Goal: Transaction & Acquisition: Purchase product/service

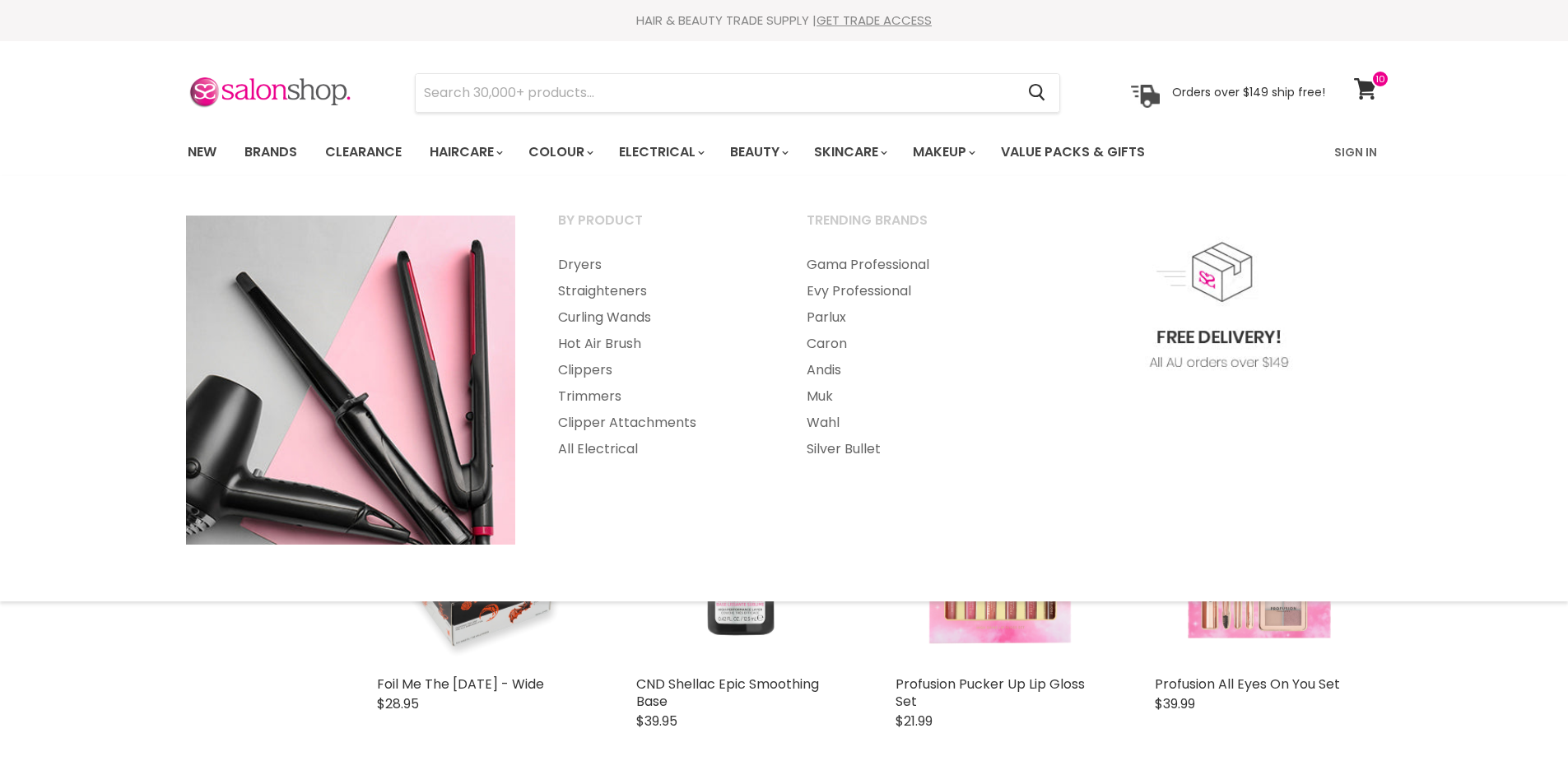
select select "created-descending"
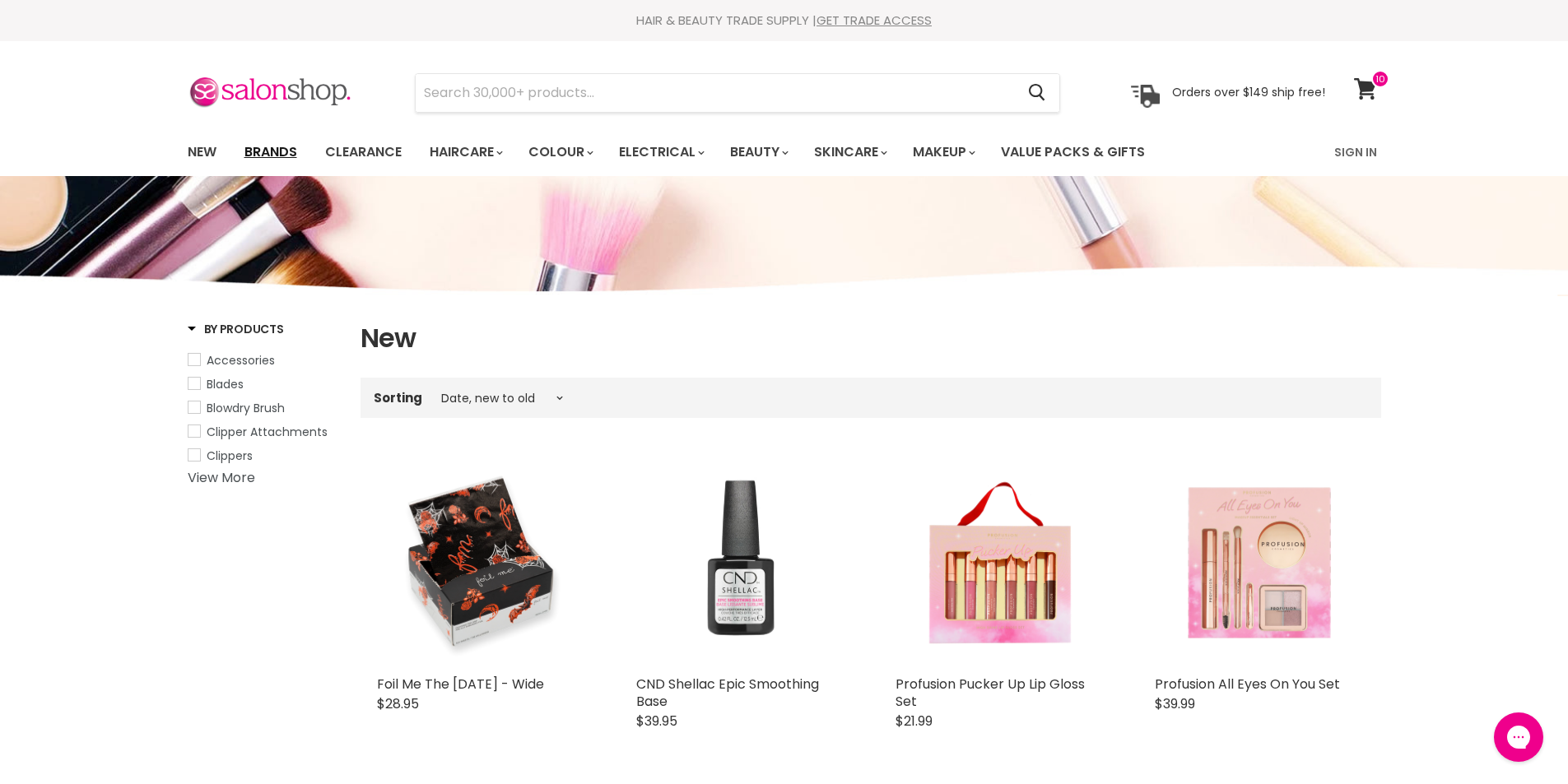
click at [274, 155] on link "Brands" at bounding box center [270, 152] width 77 height 34
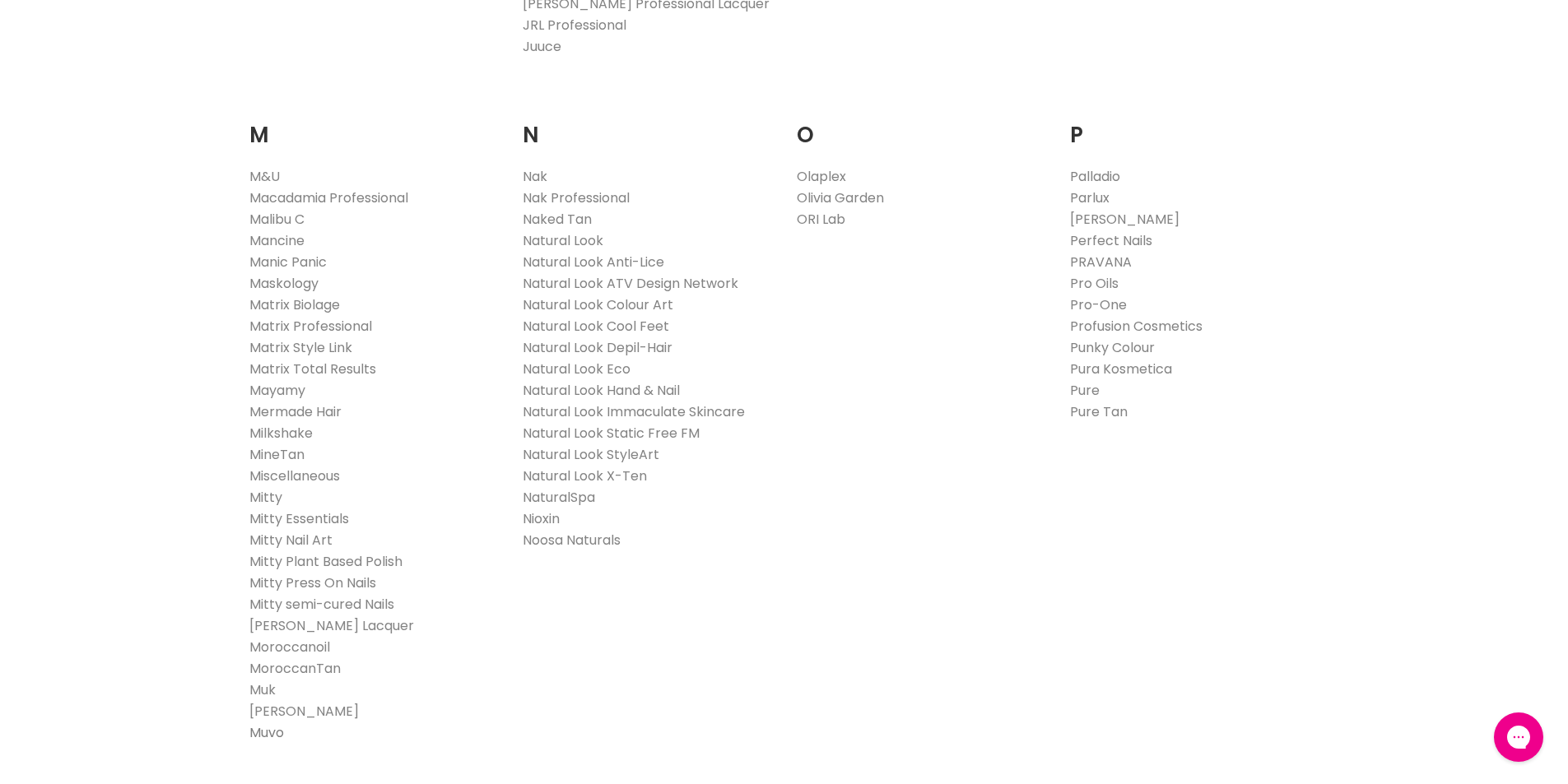
click at [275, 732] on link "Muvo" at bounding box center [266, 732] width 34 height 19
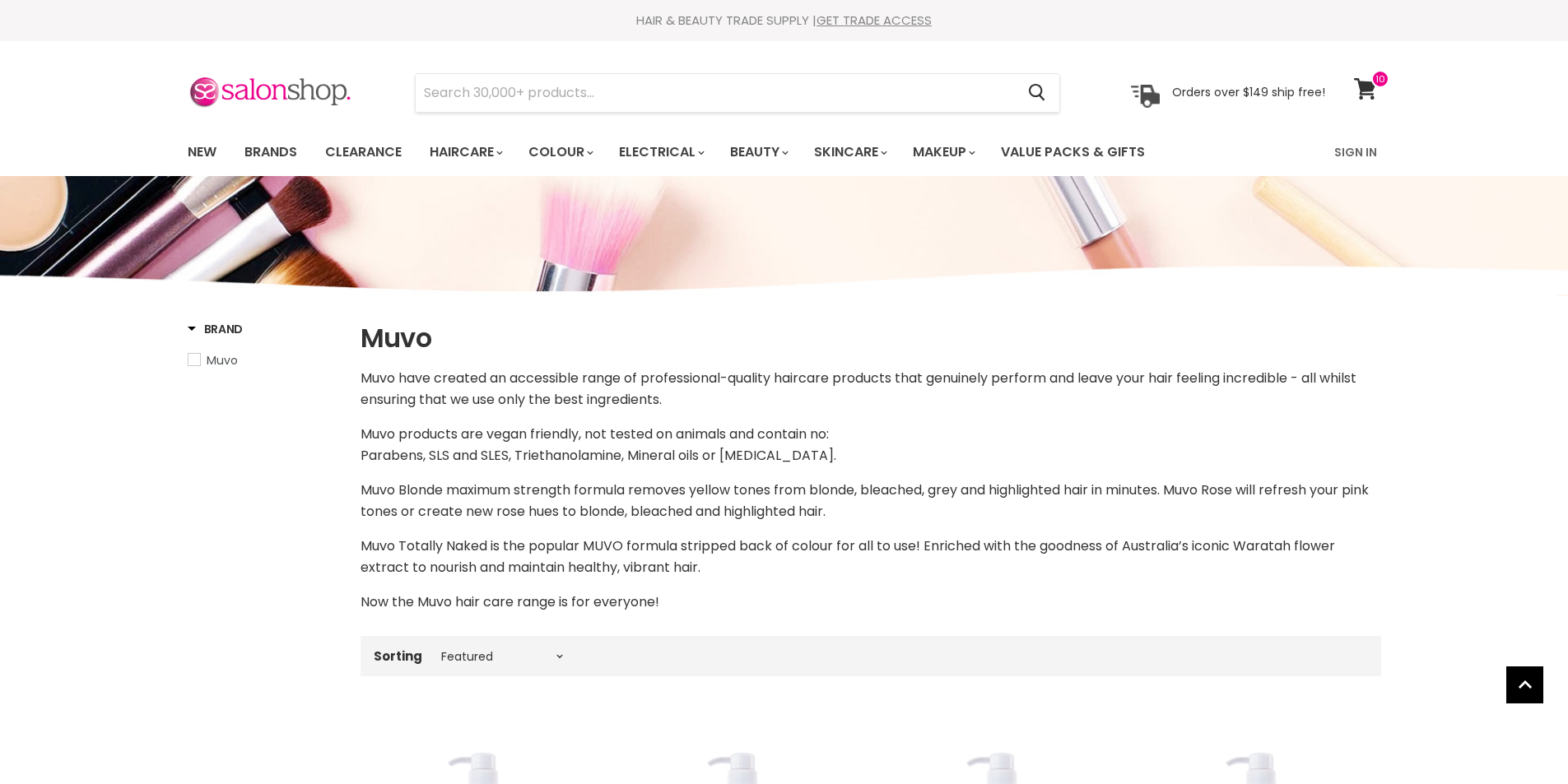
select select "manual"
click at [1362, 84] on icon at bounding box center [1365, 88] width 22 height 21
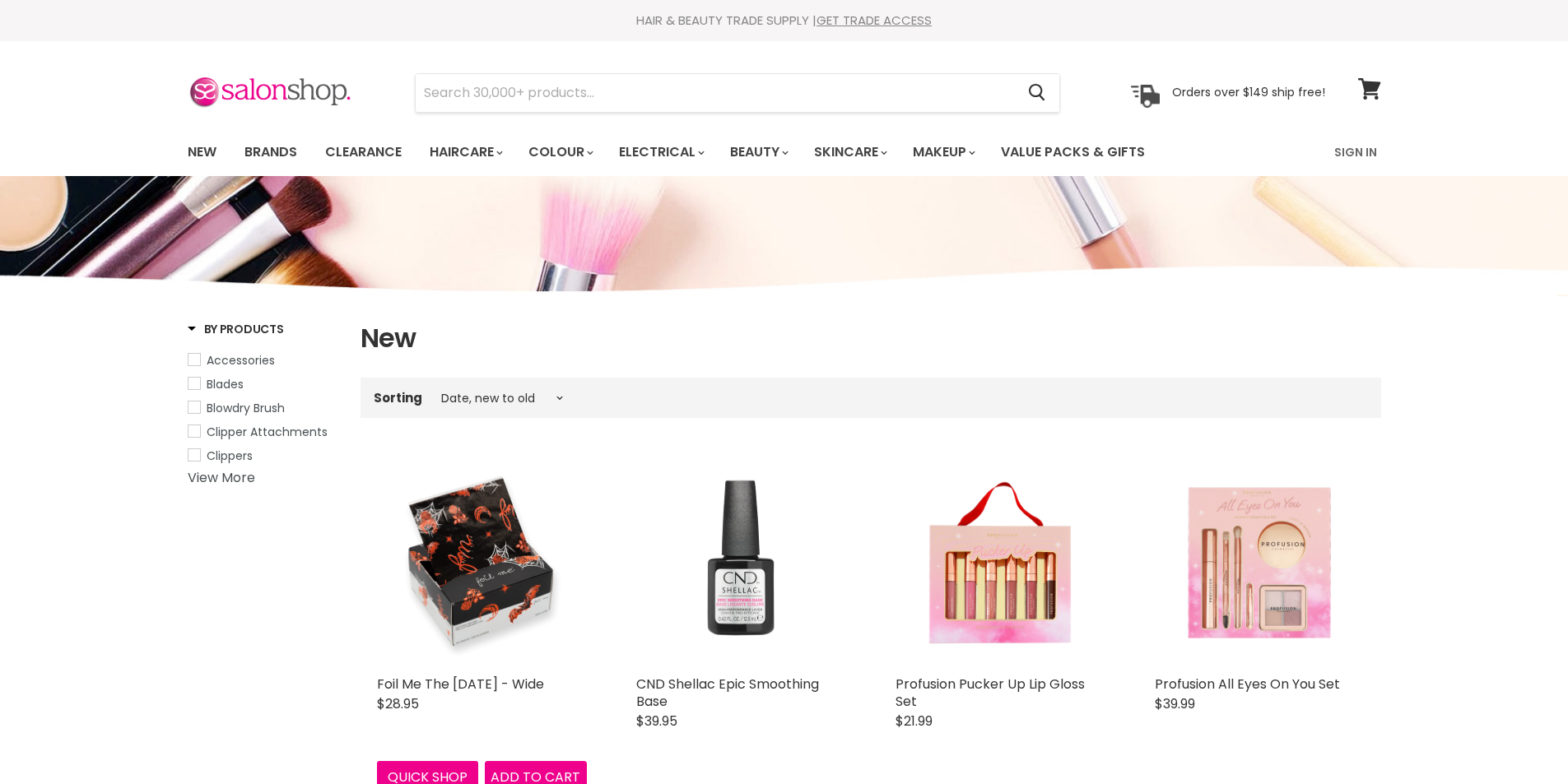
select select "created-descending"
click at [258, 153] on link "Brands" at bounding box center [270, 152] width 77 height 34
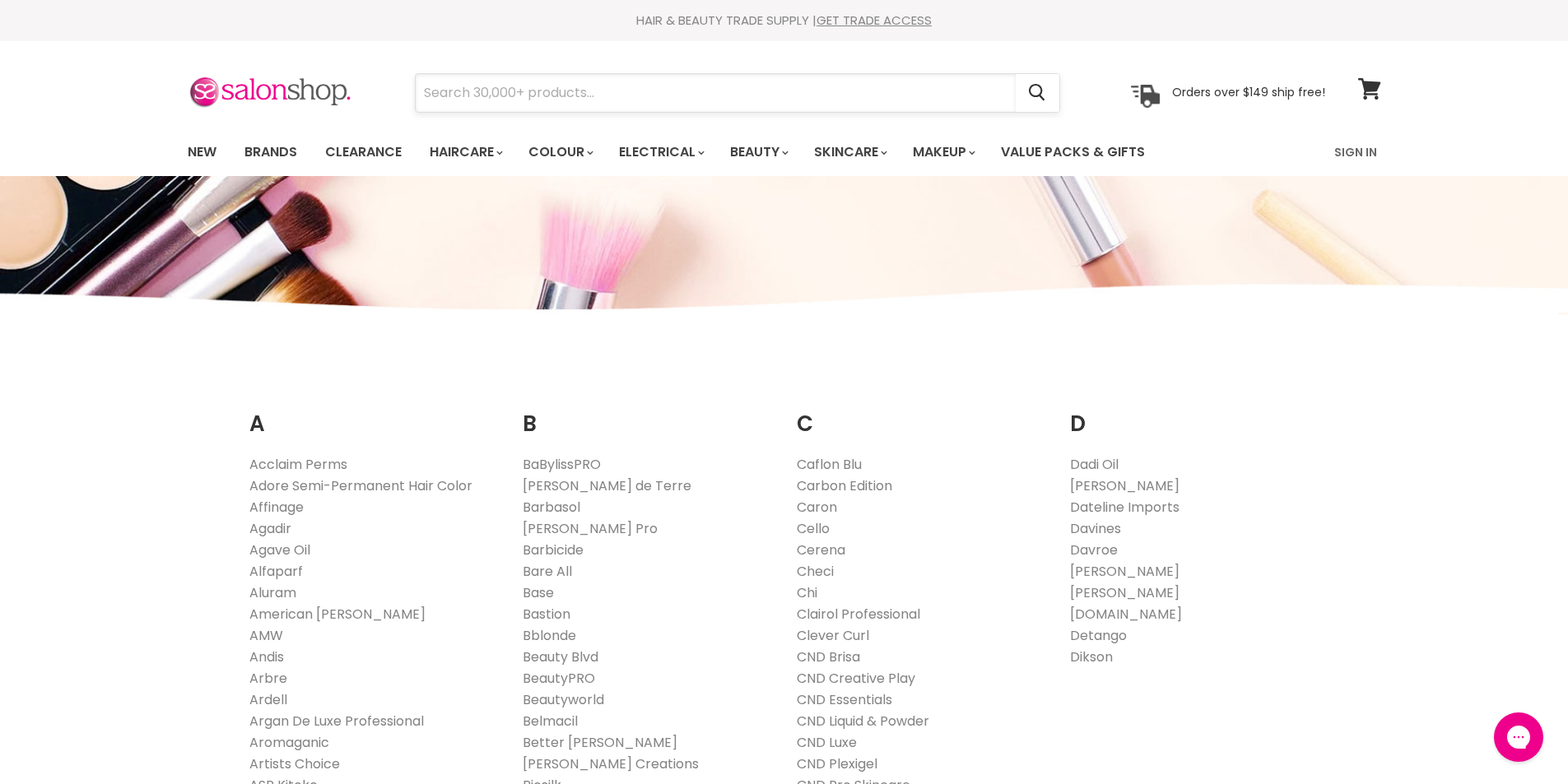
click at [583, 88] on input "Search" at bounding box center [716, 93] width 600 height 38
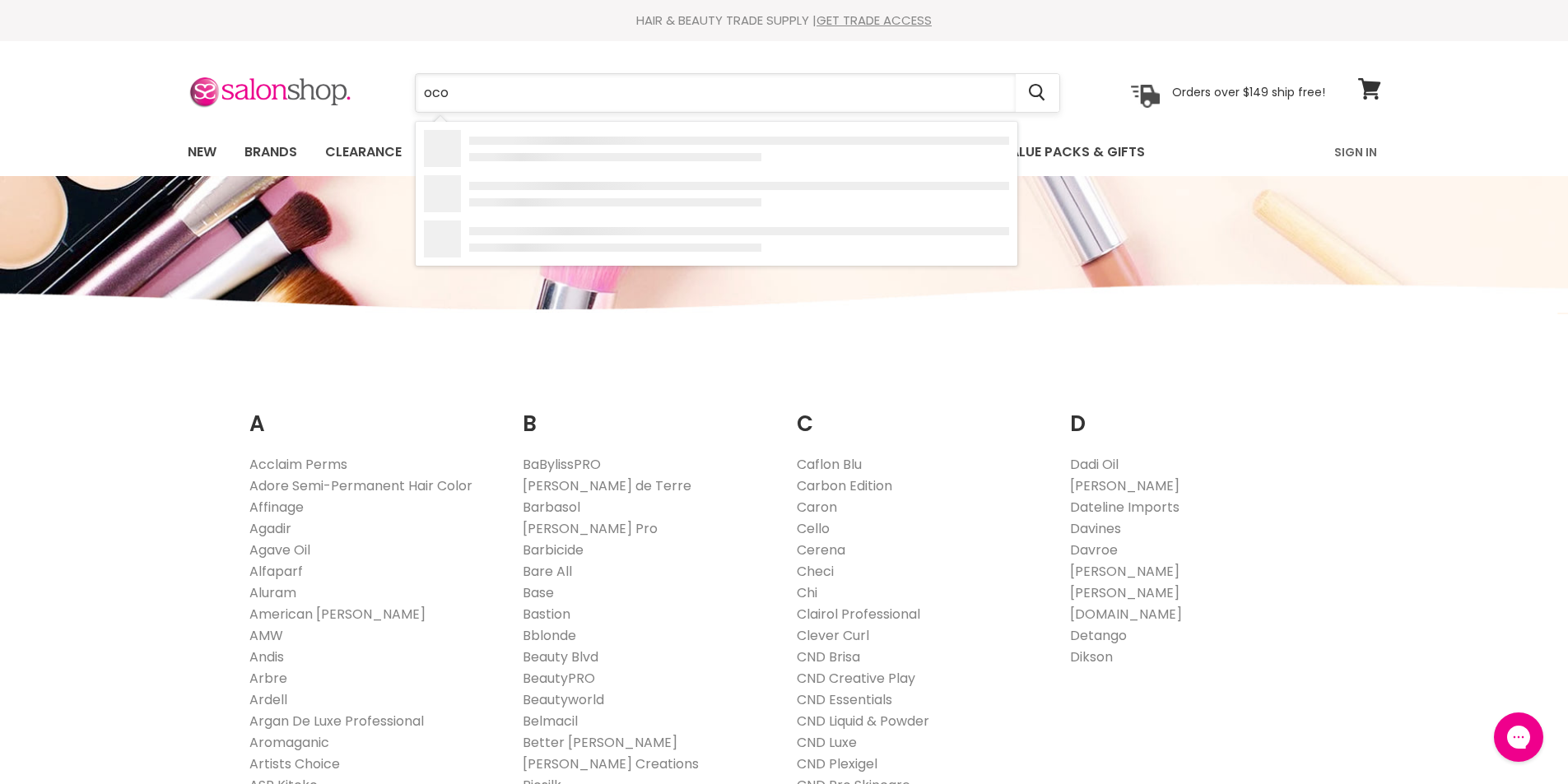
type input "ocor"
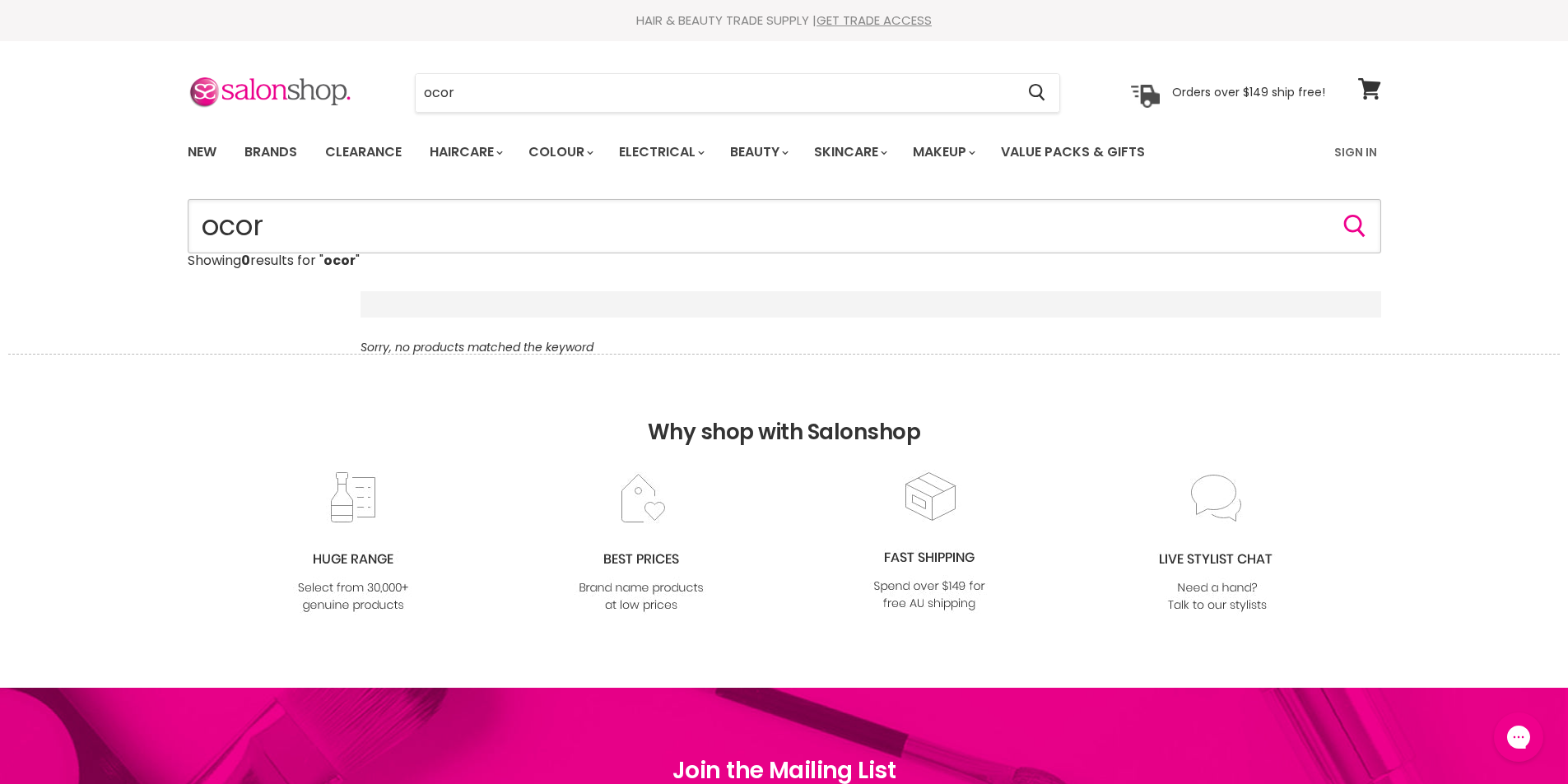
click at [302, 223] on input "ocor" at bounding box center [784, 226] width 1193 height 54
type input "o"
click at [492, 92] on input "ocor" at bounding box center [716, 93] width 600 height 38
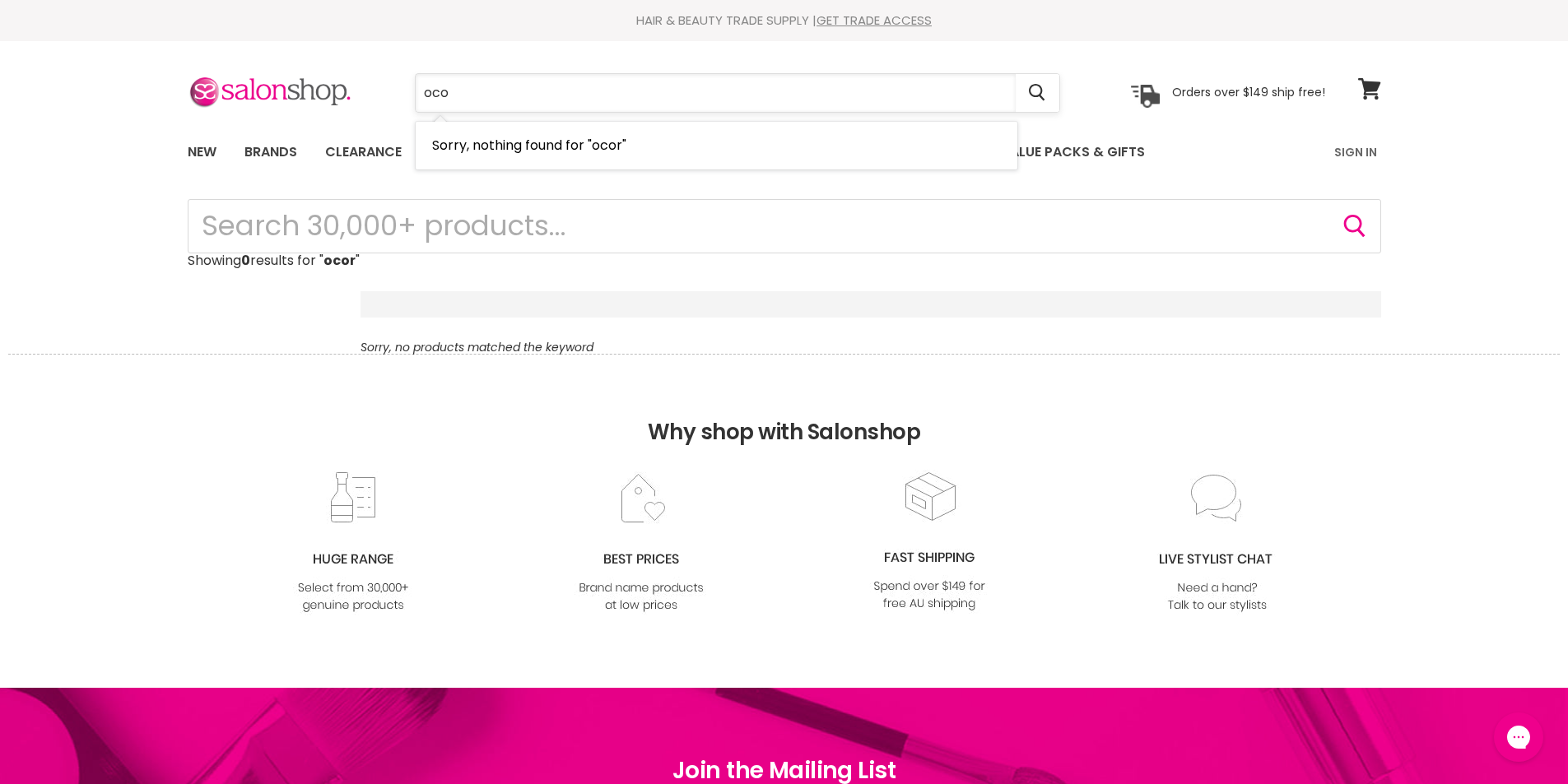
type input "ocoa"
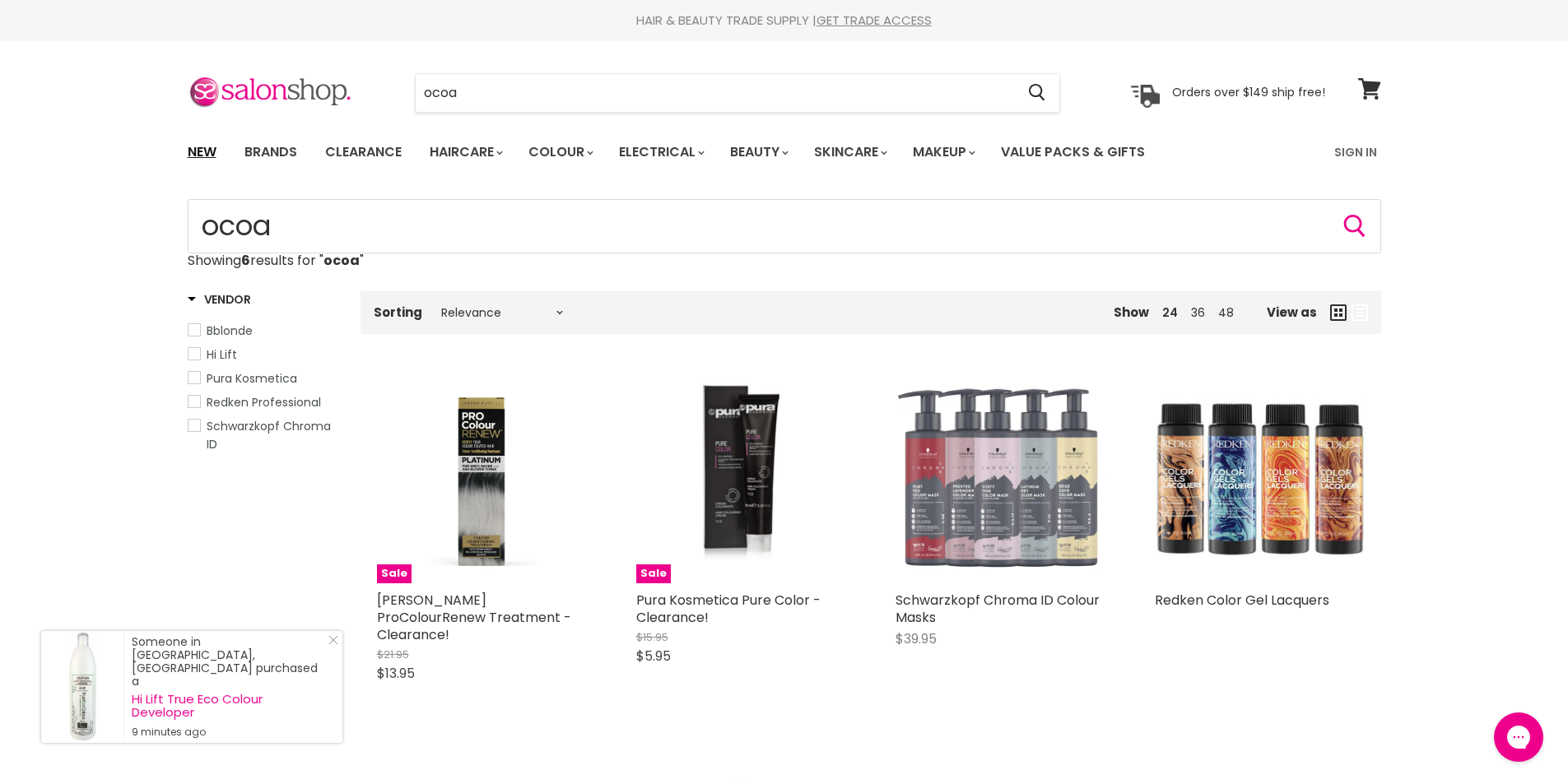
click at [196, 150] on link "New" at bounding box center [201, 152] width 53 height 34
